Goal: Navigation & Orientation: Go to known website

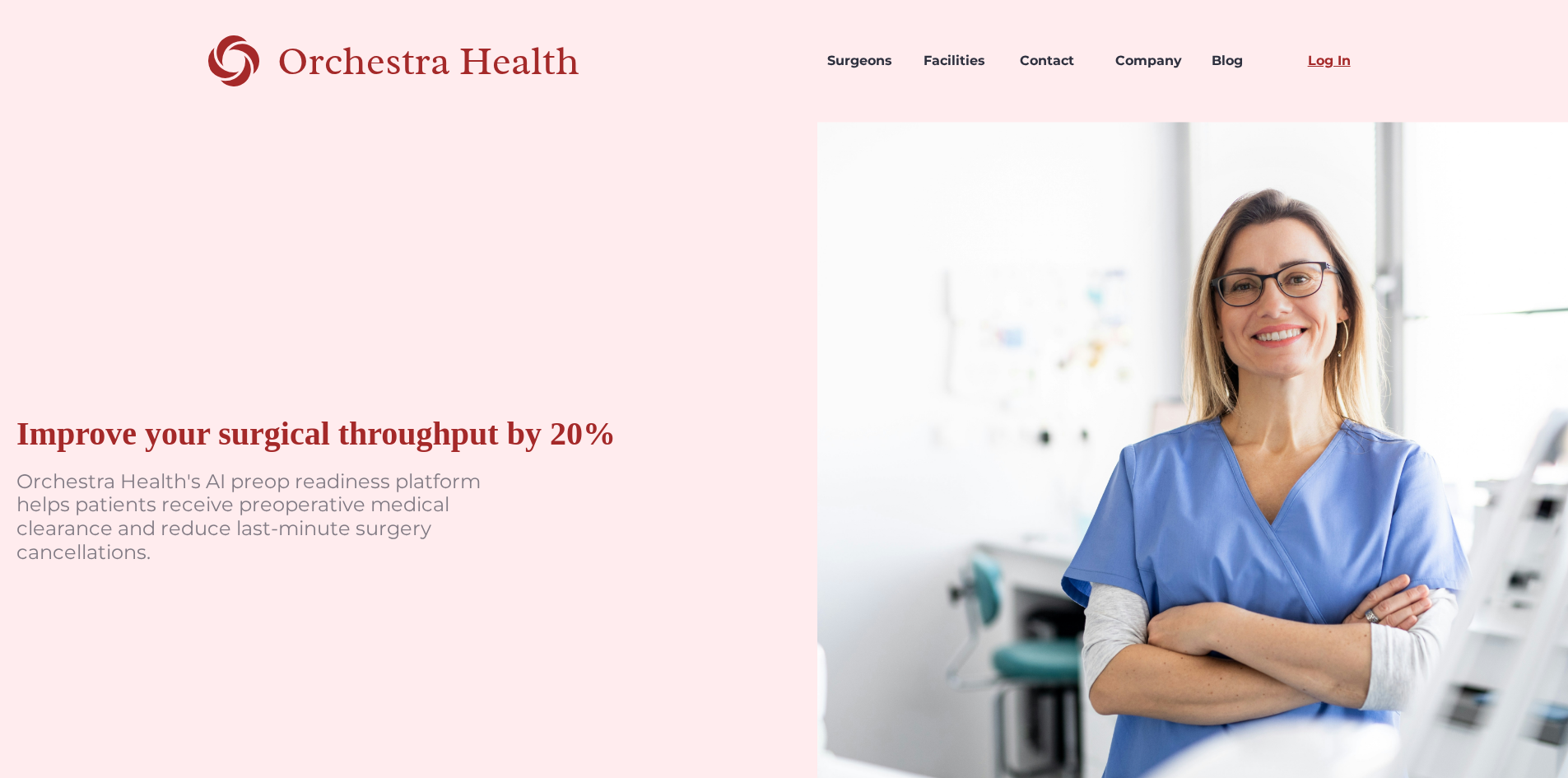
click at [1321, 67] on link "Log In" at bounding box center [1342, 60] width 96 height 56
click at [1359, 71] on link "Log In" at bounding box center [1342, 60] width 96 height 56
click at [1309, 61] on link "Log In" at bounding box center [1342, 60] width 96 height 56
